Goal: Task Accomplishment & Management: Complete application form

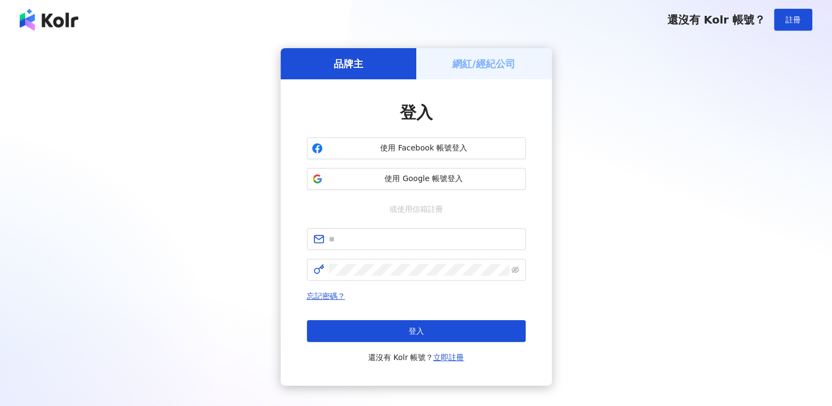
click at [502, 62] on h5 "網紅/經紀公司" at bounding box center [483, 64] width 63 height 14
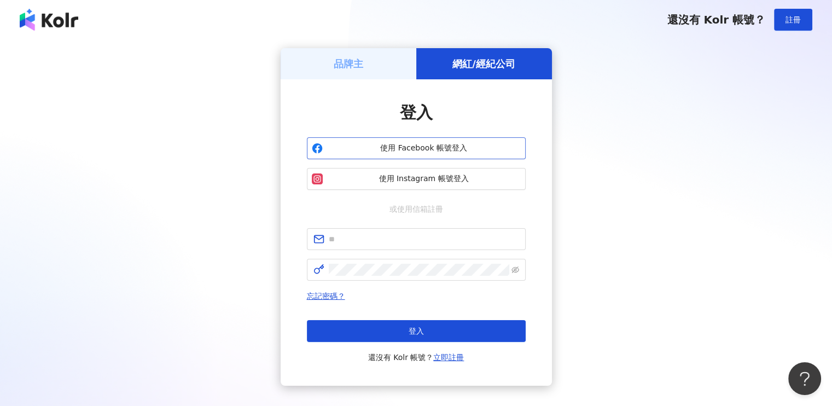
click at [440, 139] on button "使用 Facebook 帳號登入" at bounding box center [416, 148] width 219 height 22
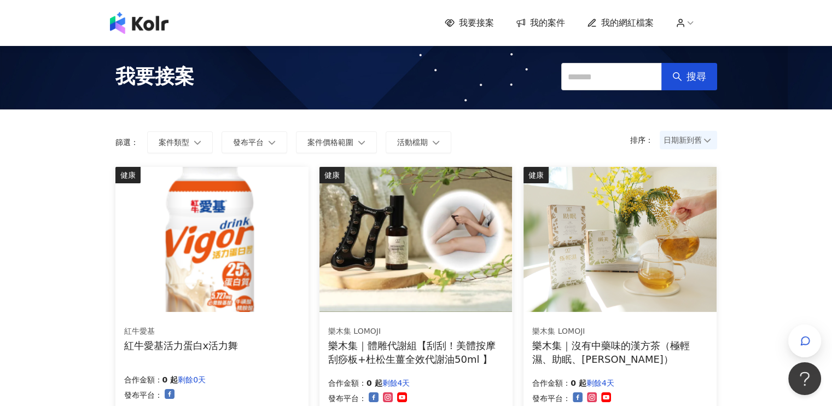
click at [561, 21] on span "我的案件" at bounding box center [547, 23] width 35 height 12
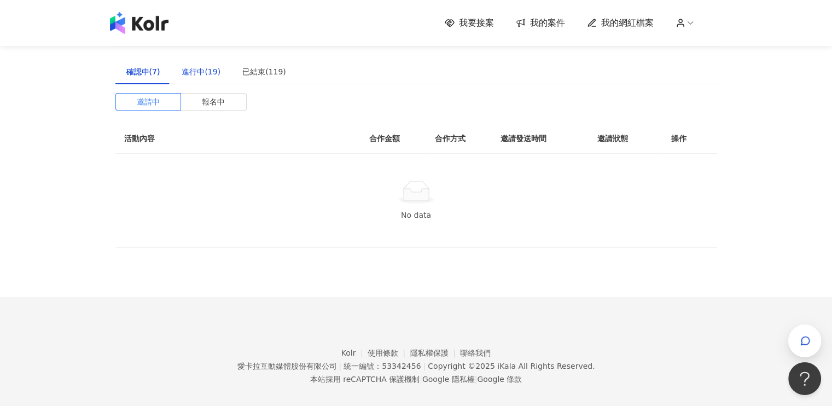
click at [199, 73] on div "進行中(19)" at bounding box center [201, 72] width 39 height 12
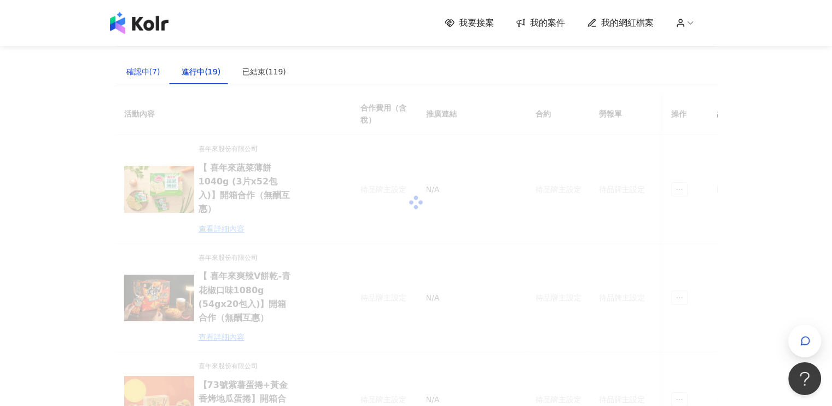
click at [149, 73] on div "確認中(7)" at bounding box center [143, 72] width 34 height 12
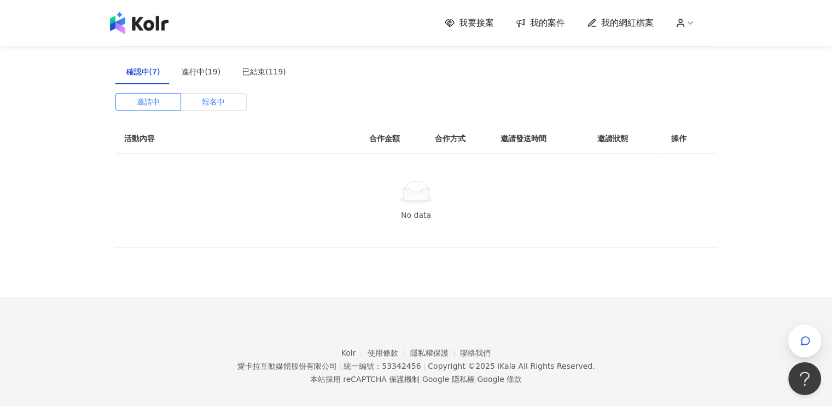
click at [213, 106] on span "報名中" at bounding box center [213, 101] width 23 height 16
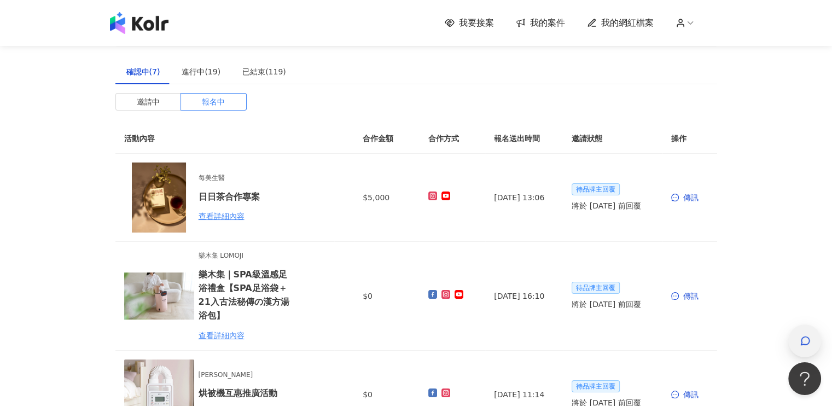
click at [811, 336] on div "button" at bounding box center [804, 341] width 14 height 25
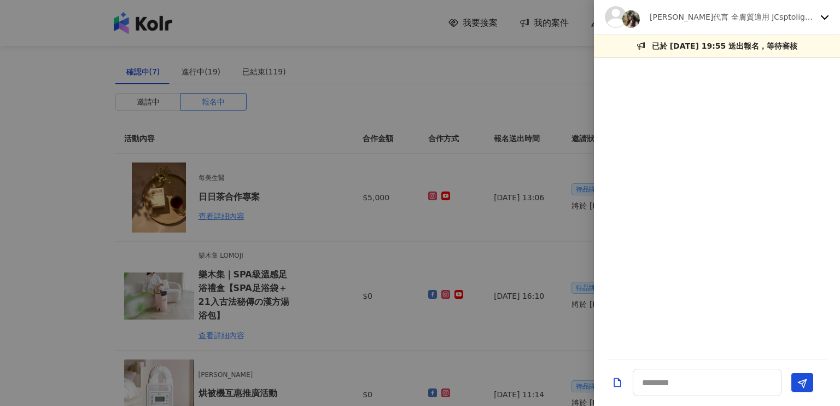
click at [821, 15] on icon at bounding box center [825, 17] width 8 height 4
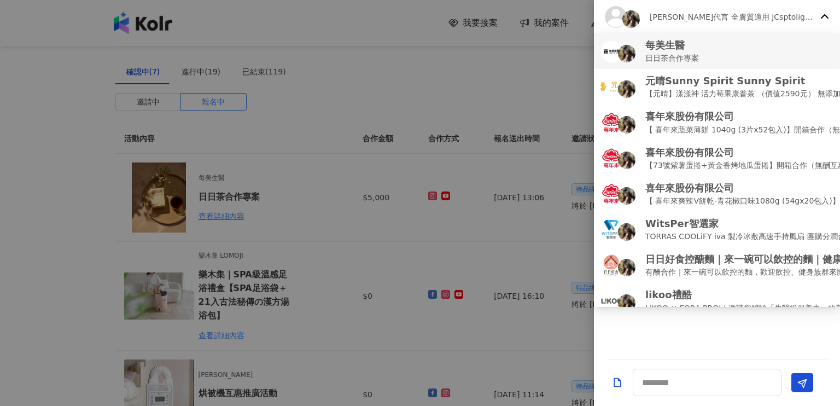
click at [676, 58] on p "日日茶合作專案" at bounding box center [672, 58] width 54 height 12
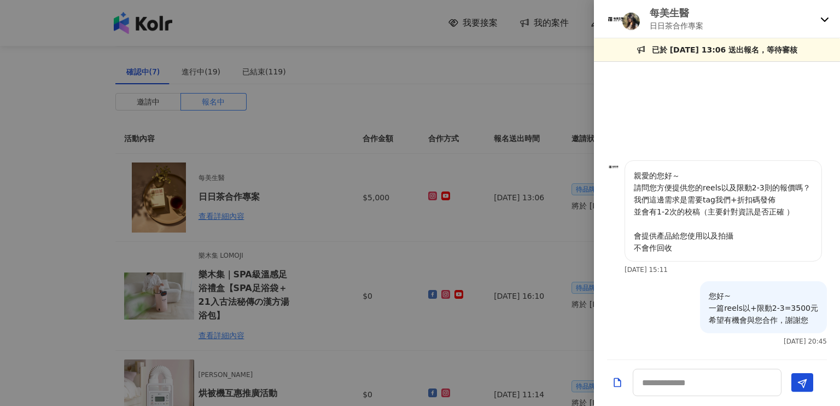
click at [330, 2] on div at bounding box center [420, 203] width 840 height 406
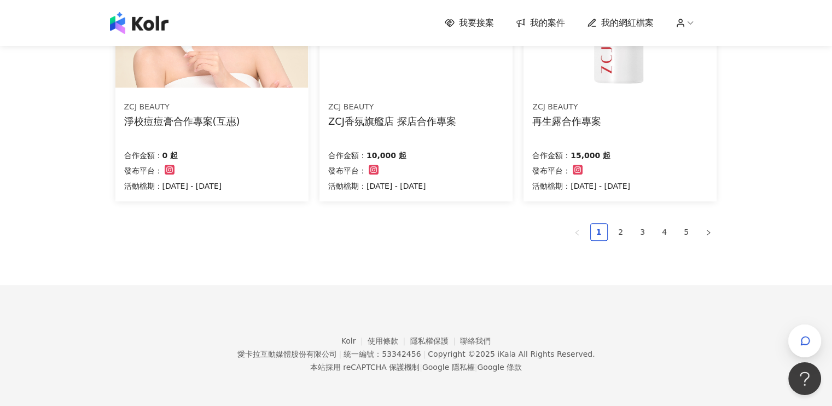
scroll to position [656, 0]
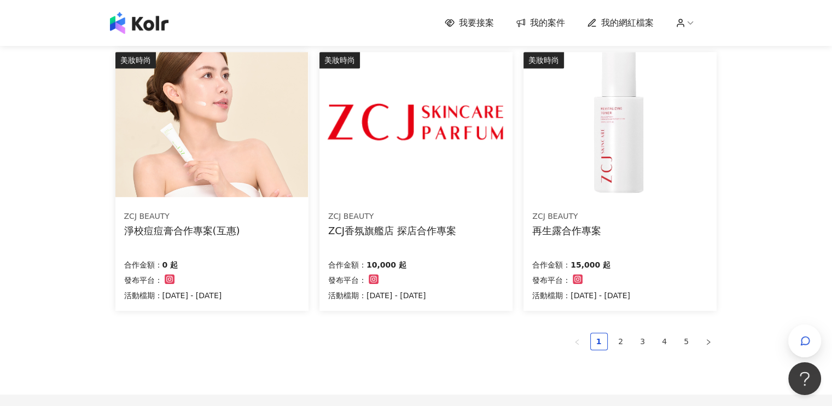
click at [588, 181] on img at bounding box center [619, 124] width 192 height 145
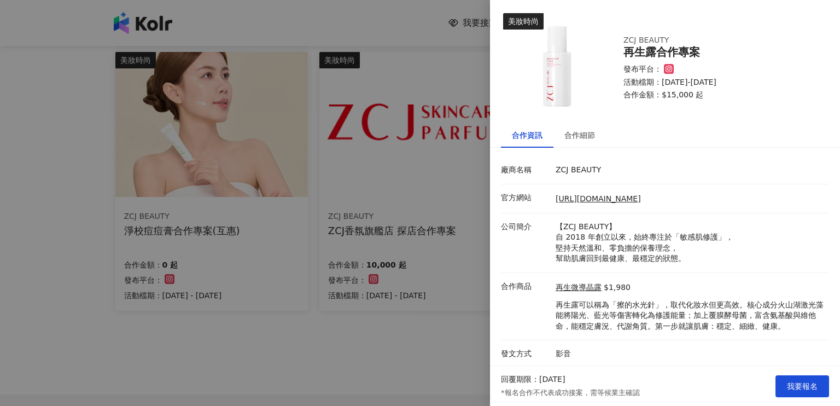
click at [366, 8] on div at bounding box center [420, 203] width 840 height 406
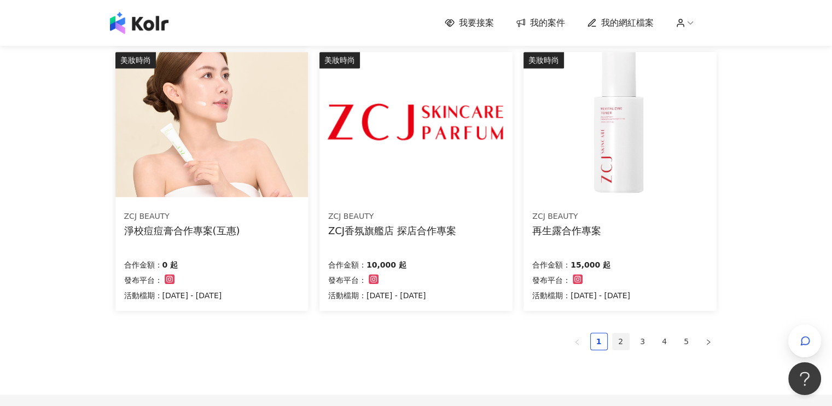
click at [620, 340] on link "2" at bounding box center [620, 341] width 16 height 16
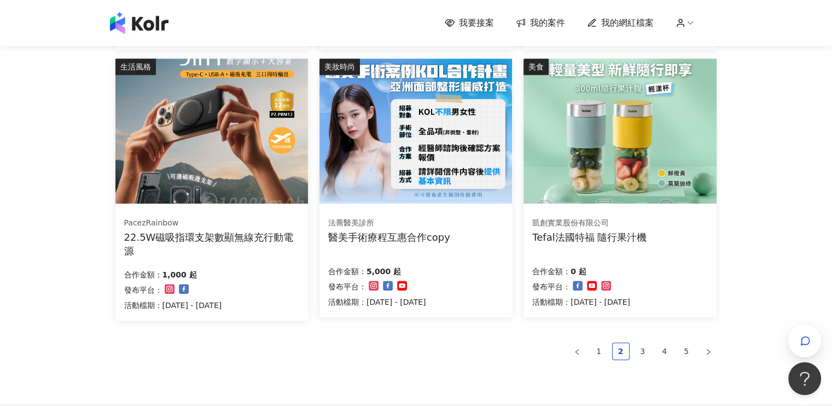
scroll to position [711, 0]
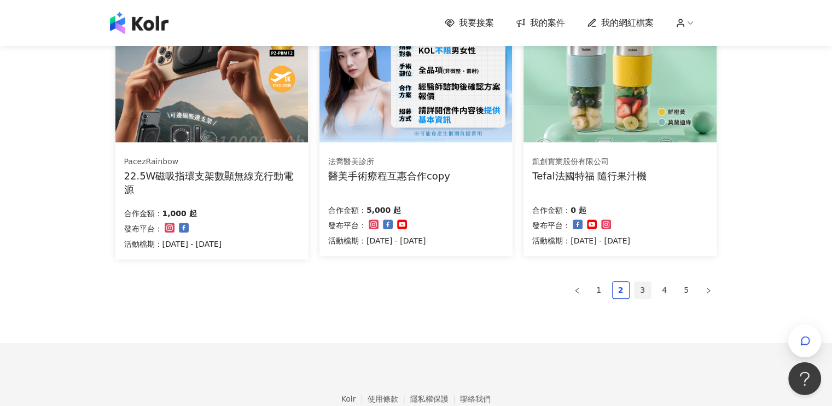
click at [639, 294] on link "3" at bounding box center [642, 290] width 16 height 16
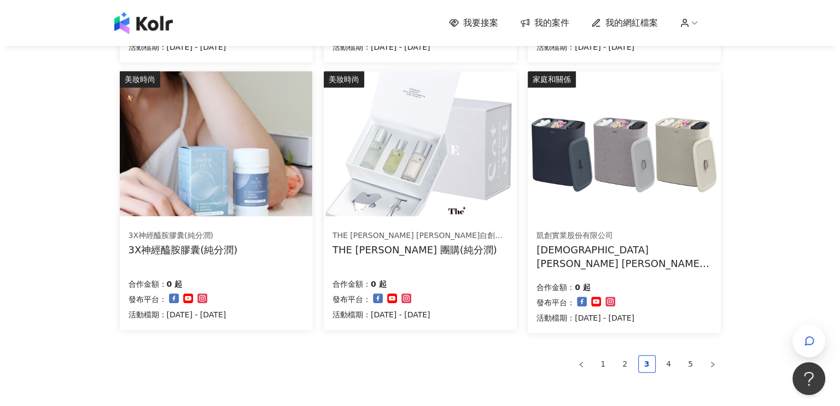
scroll to position [656, 0]
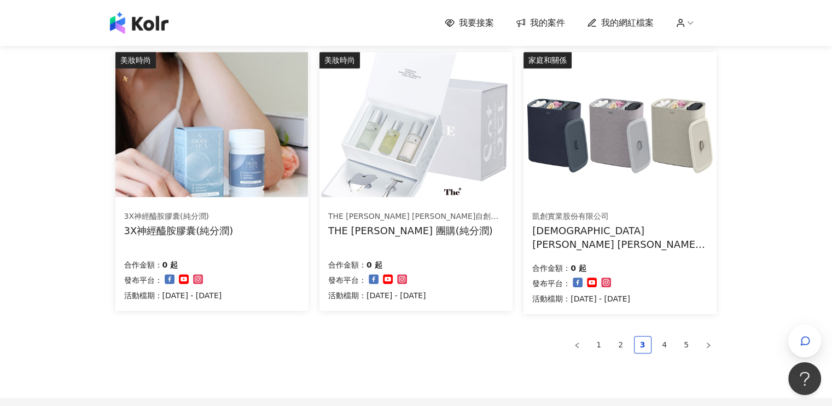
click at [623, 149] on img at bounding box center [619, 124] width 192 height 145
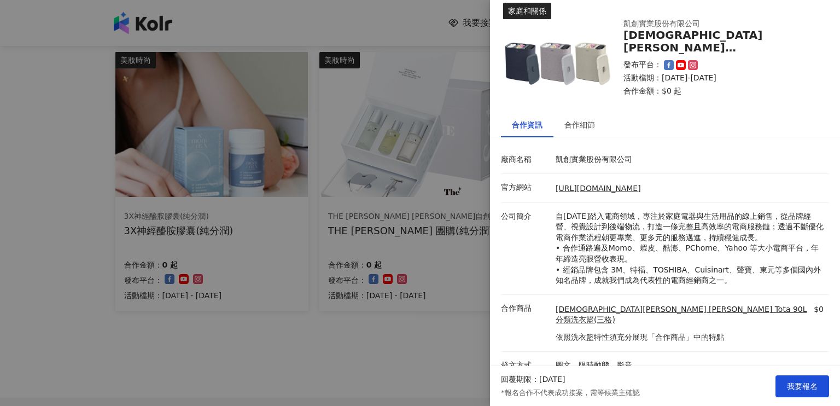
scroll to position [11, 0]
click at [587, 130] on div "合作細節" at bounding box center [579, 124] width 52 height 25
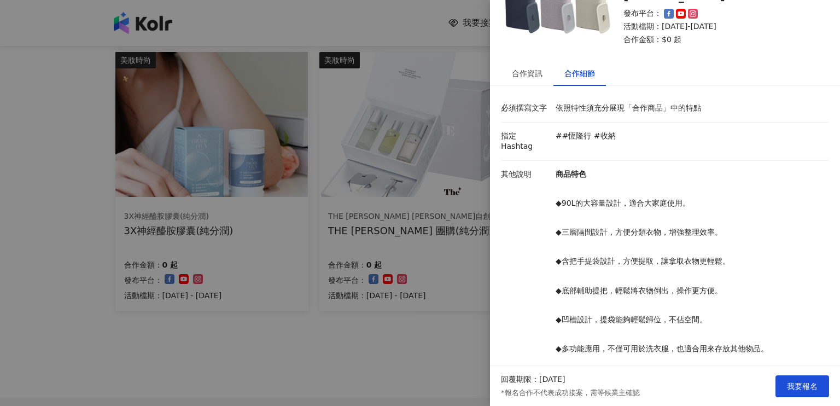
scroll to position [94, 0]
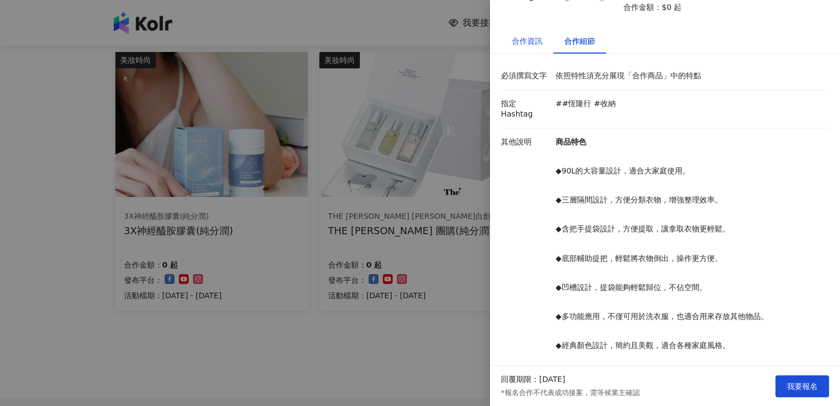
click at [529, 44] on div "合作資訊" at bounding box center [527, 41] width 31 height 12
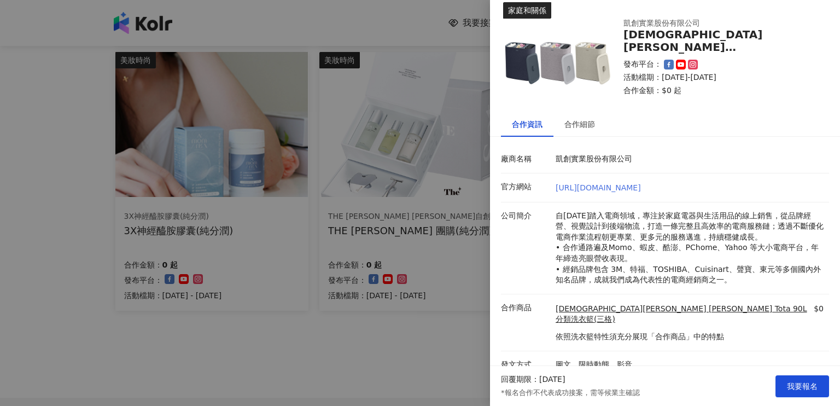
click at [641, 183] on link "[URL][DOMAIN_NAME]" at bounding box center [597, 187] width 85 height 9
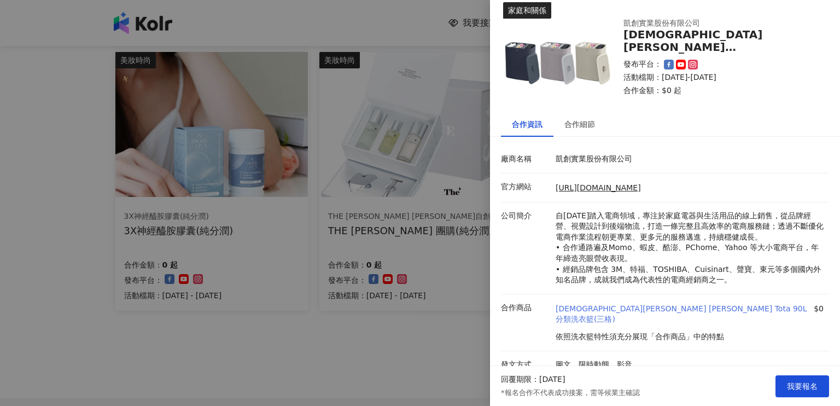
click at [623, 308] on link "[DEMOGRAPHIC_DATA][PERSON_NAME] [PERSON_NAME] Tota 90L 分類洗衣籃(三格)" at bounding box center [683, 313] width 256 height 21
click at [640, 311] on link "[DEMOGRAPHIC_DATA][PERSON_NAME] [PERSON_NAME] Tota 90L 分類洗衣籃(三格)" at bounding box center [683, 313] width 256 height 21
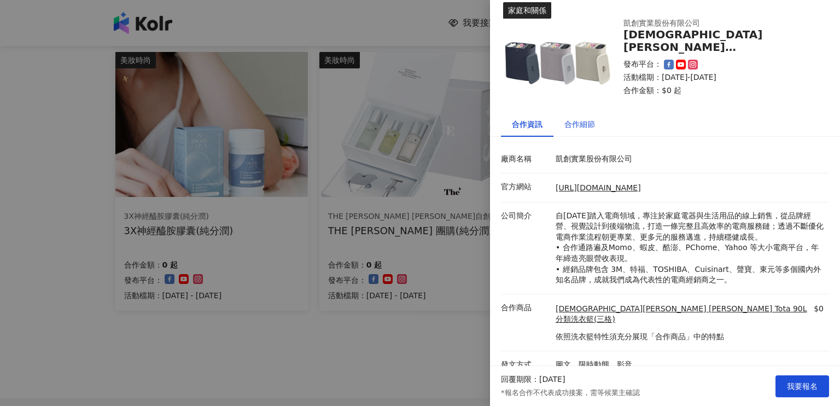
click at [575, 124] on div "合作細節" at bounding box center [579, 124] width 31 height 12
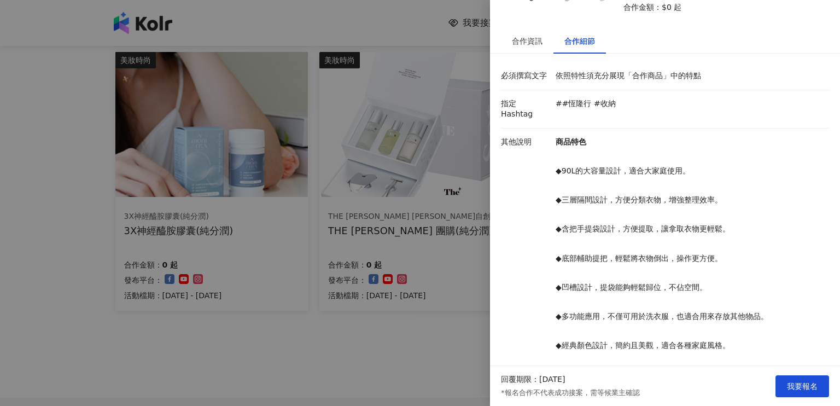
scroll to position [0, 0]
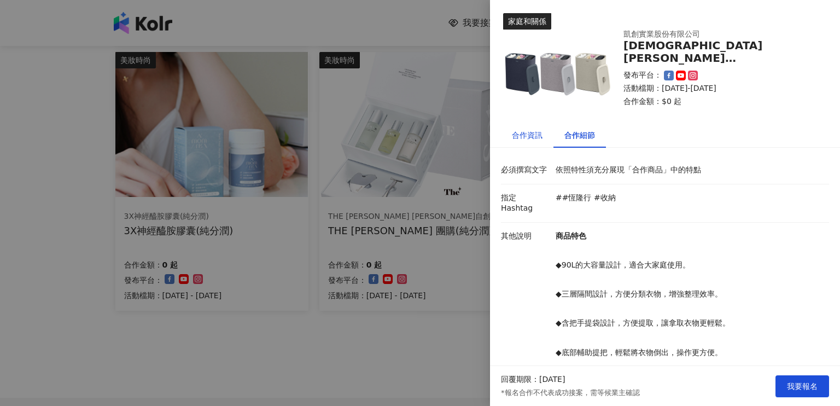
click at [513, 137] on div "合作資訊" at bounding box center [527, 135] width 31 height 12
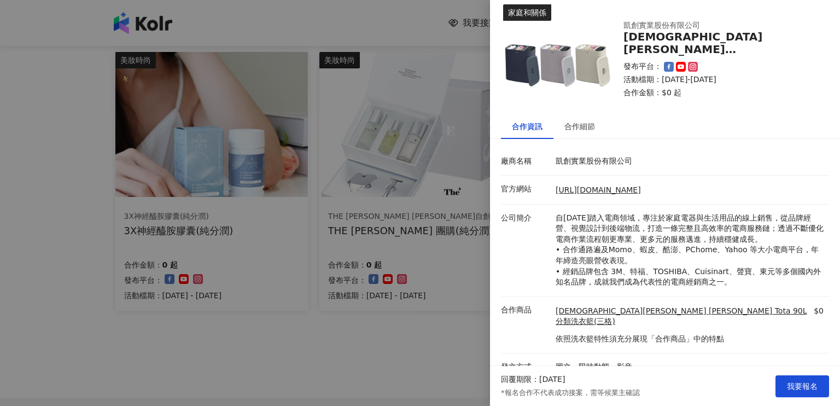
scroll to position [11, 0]
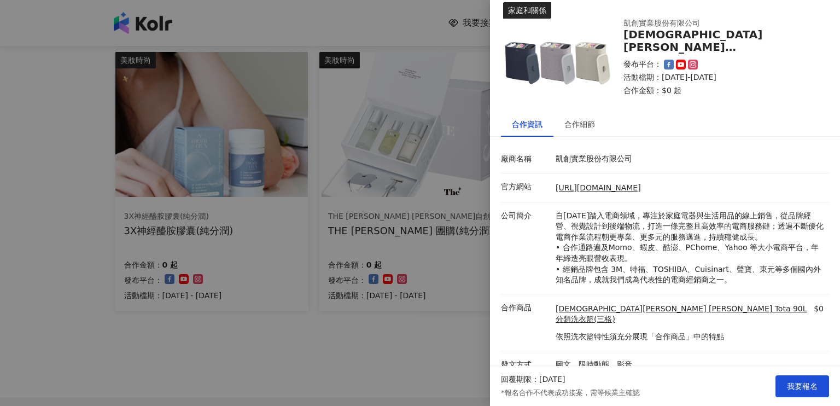
drag, startPoint x: 692, startPoint y: 395, endPoint x: 785, endPoint y: 384, distance: 93.5
click at [693, 393] on div "回覆期限：[DATE] *報名合作不代表成功接案，需等候業主確認 我要報名" at bounding box center [665, 386] width 350 height 40
click at [785, 384] on button "我要報名" at bounding box center [802, 386] width 54 height 22
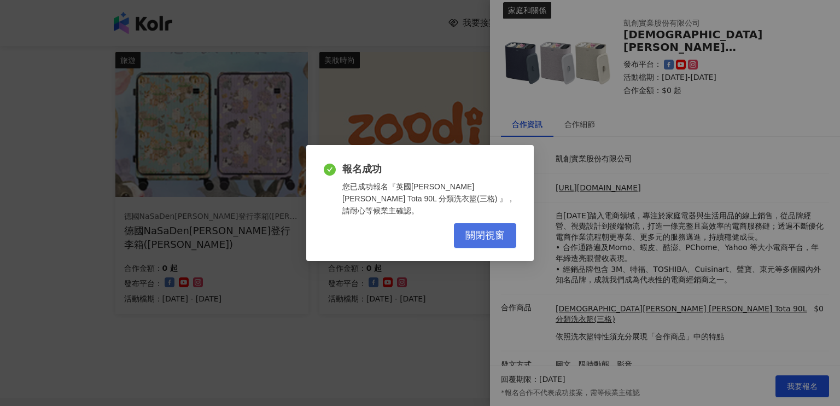
click at [477, 239] on button "關閉視窗" at bounding box center [485, 235] width 62 height 25
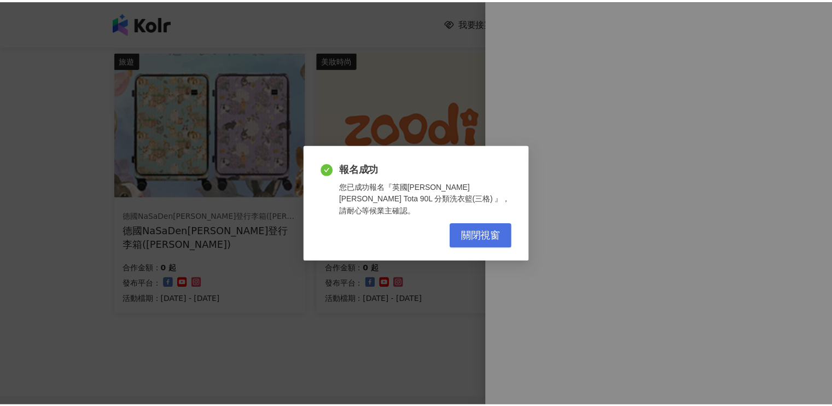
scroll to position [0, 0]
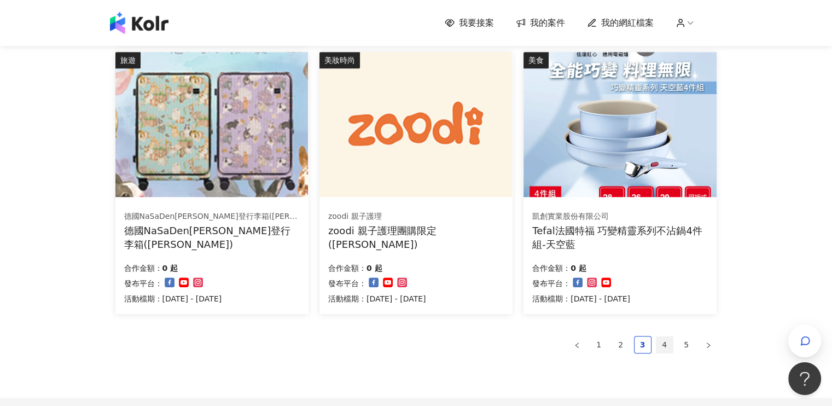
click at [668, 347] on link "4" at bounding box center [664, 344] width 16 height 16
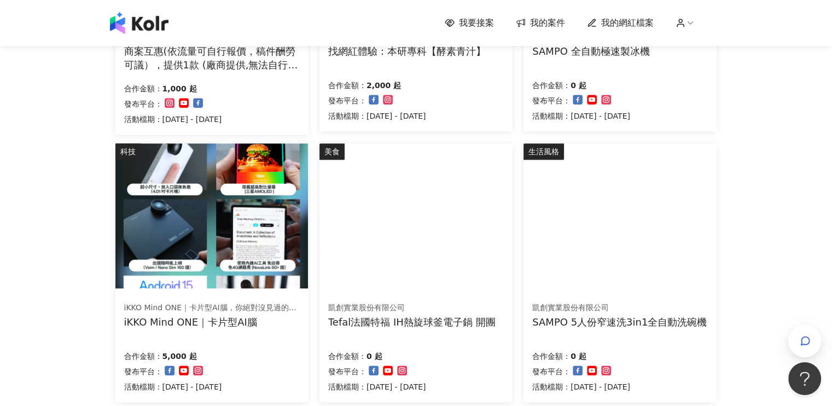
scroll to position [656, 0]
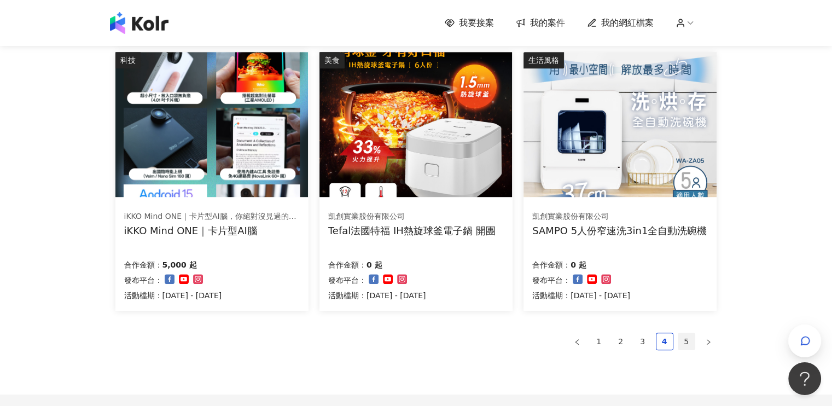
click at [682, 340] on link "5" at bounding box center [686, 341] width 16 height 16
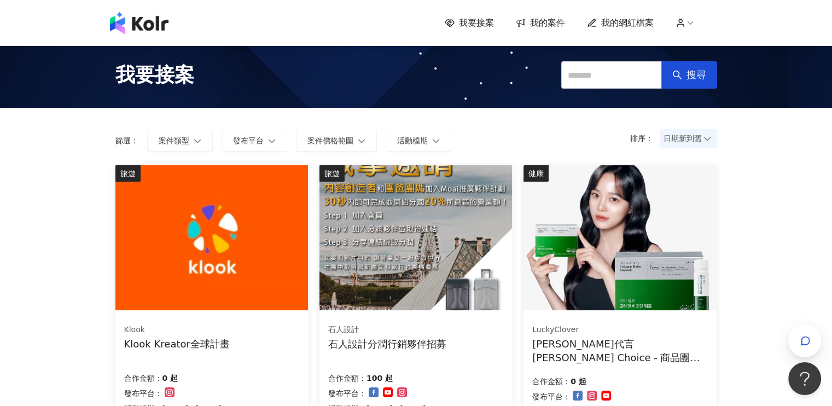
scroll to position [0, 0]
